Goal: Task Accomplishment & Management: Use online tool/utility

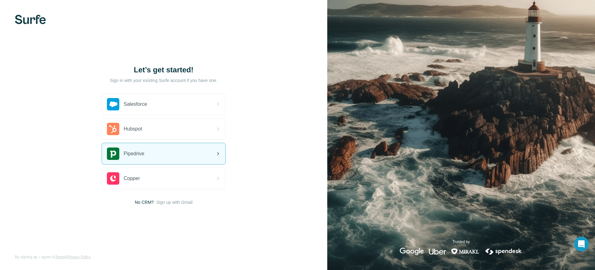
click at [151, 159] on div "Pipedrive" at bounding box center [163, 153] width 123 height 21
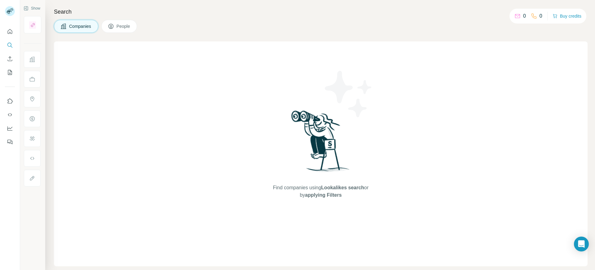
click at [449, 152] on div "Find companies using Lookalikes search or by applying Filters" at bounding box center [321, 154] width 534 height 225
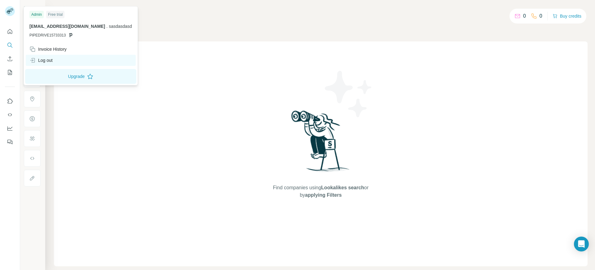
click at [52, 60] on div "Log out" at bounding box center [40, 60] width 23 height 6
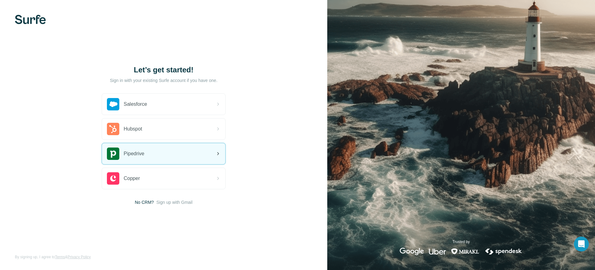
click at [169, 158] on div "Pipedrive" at bounding box center [163, 153] width 123 height 21
click at [170, 156] on div "Pipedrive" at bounding box center [163, 153] width 123 height 21
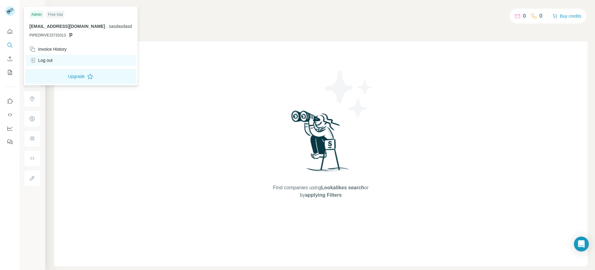
click at [47, 59] on div "Log out" at bounding box center [40, 60] width 23 height 6
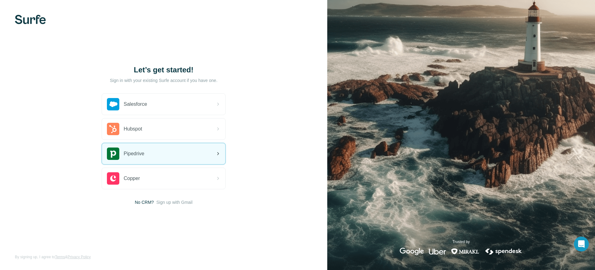
click at [126, 160] on div "Pipedrive" at bounding box center [125, 154] width 37 height 12
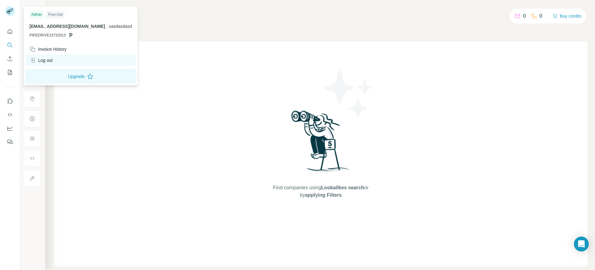
click at [64, 62] on div "Log out" at bounding box center [81, 60] width 110 height 11
